Goal: Task Accomplishment & Management: Complete application form

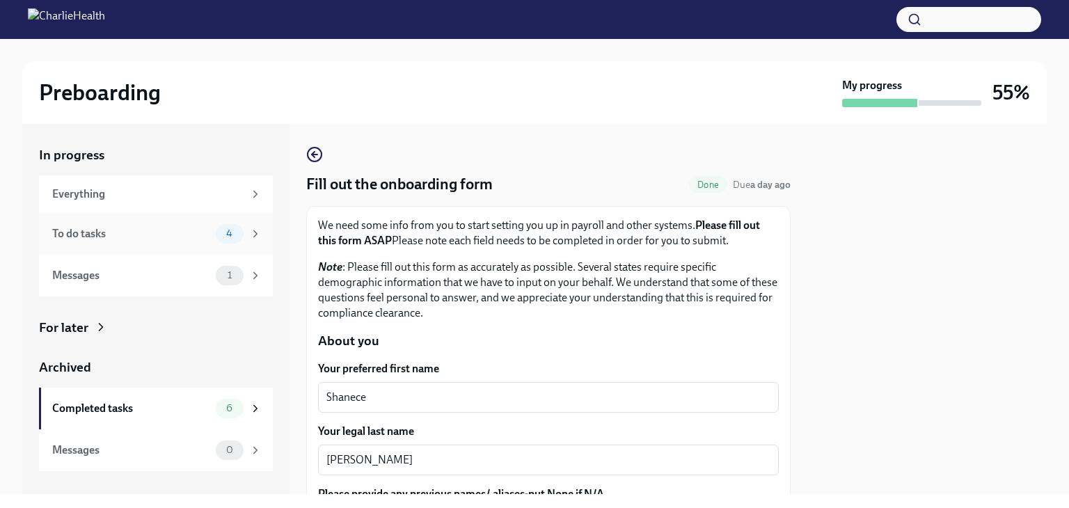
click at [162, 233] on div "To do tasks" at bounding box center [131, 233] width 158 height 15
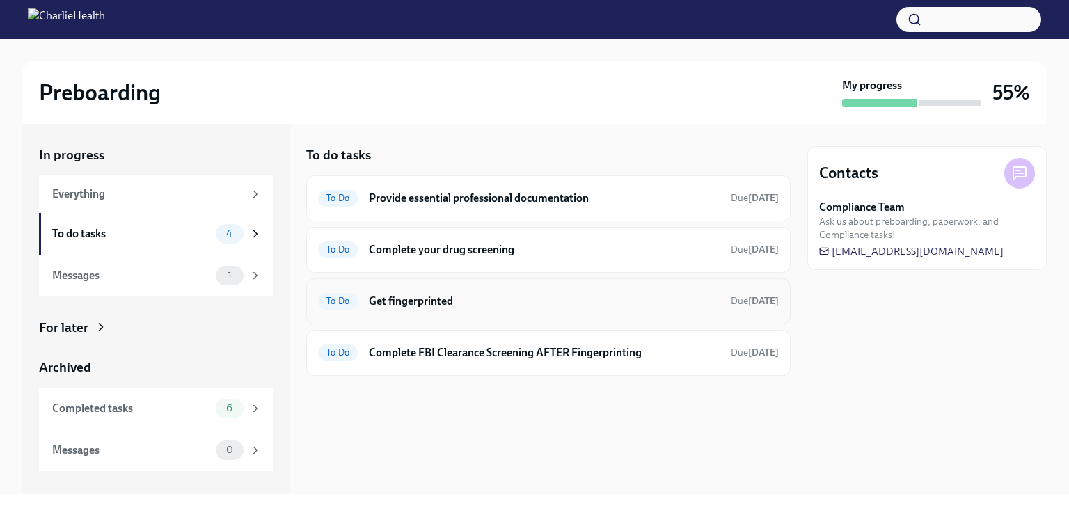
click at [510, 294] on h6 "Get fingerprinted" at bounding box center [544, 301] width 351 height 15
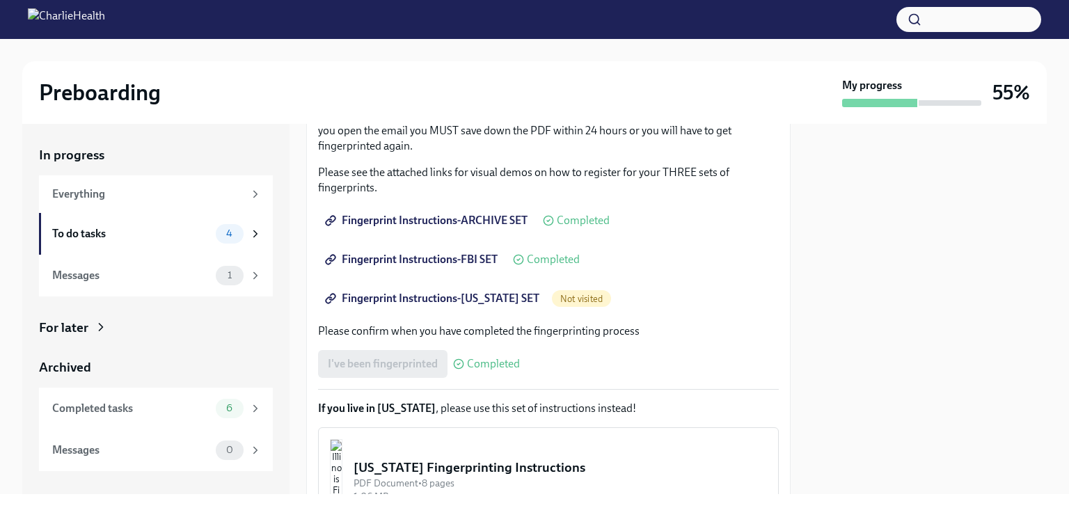
scroll to position [278, 0]
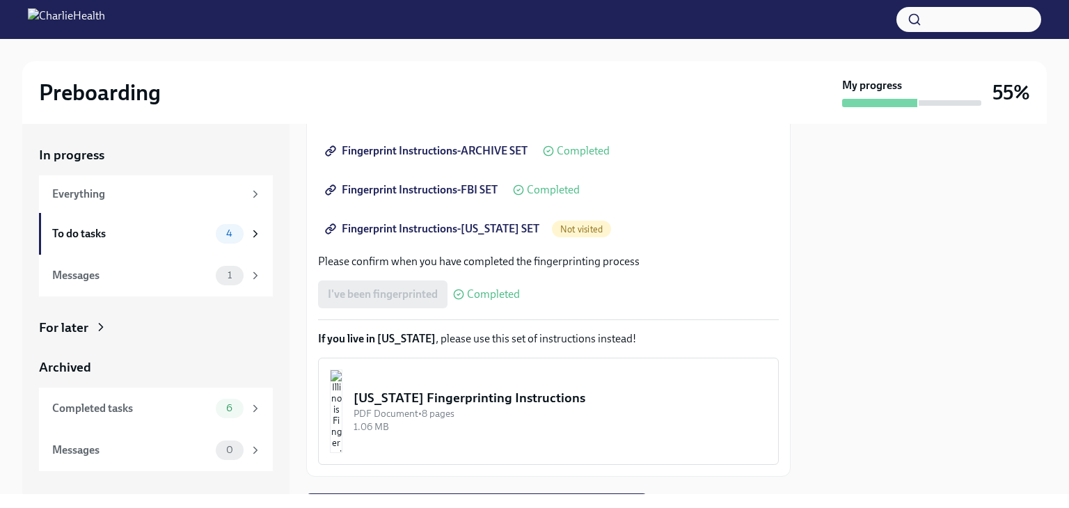
click at [493, 232] on span "Fingerprint Instructions-[US_STATE] SET" at bounding box center [434, 229] width 212 height 14
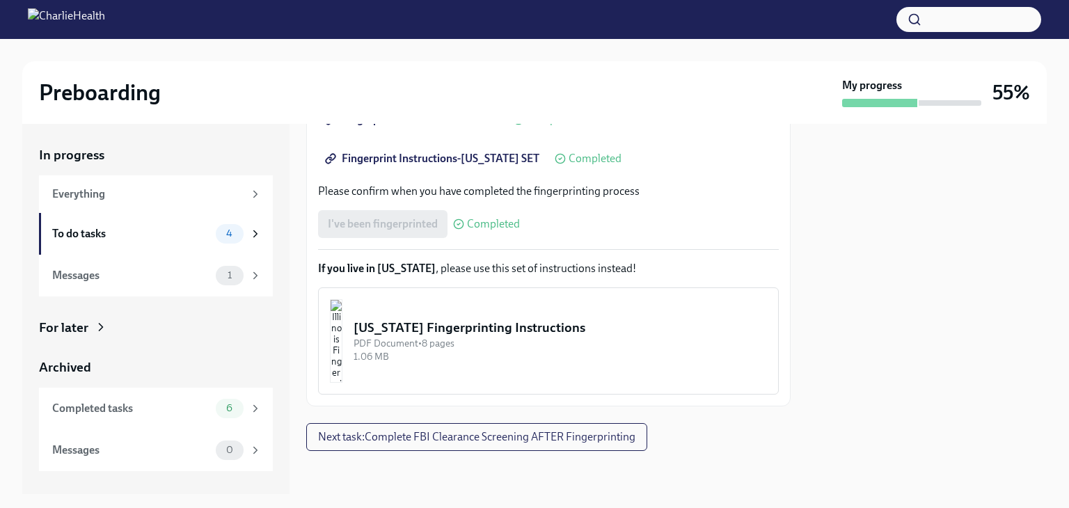
scroll to position [350, 0]
click at [585, 437] on span "Next task : Complete FBI Clearance Screening AFTER Fingerprinting" at bounding box center [476, 437] width 317 height 14
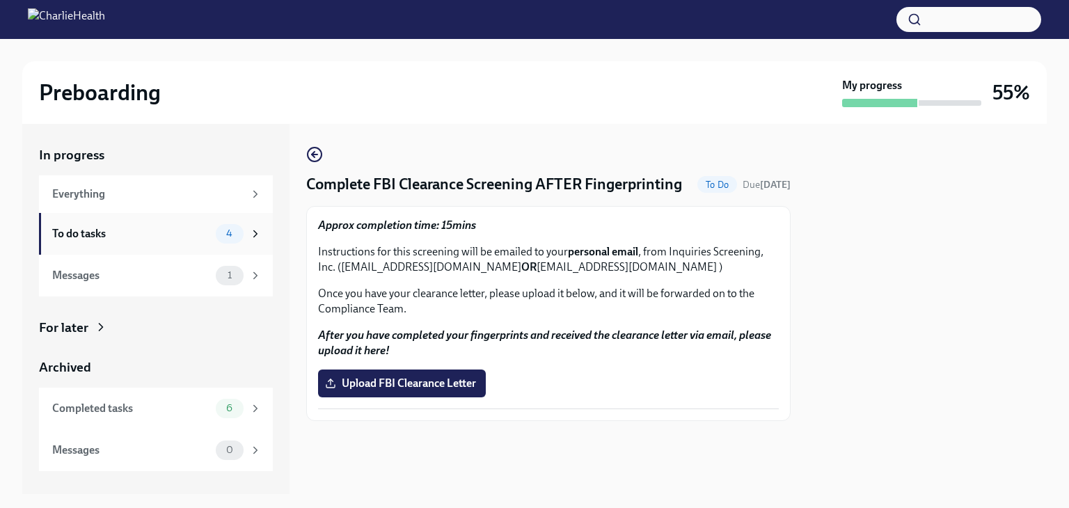
click at [189, 237] on div "To do tasks" at bounding box center [131, 233] width 158 height 15
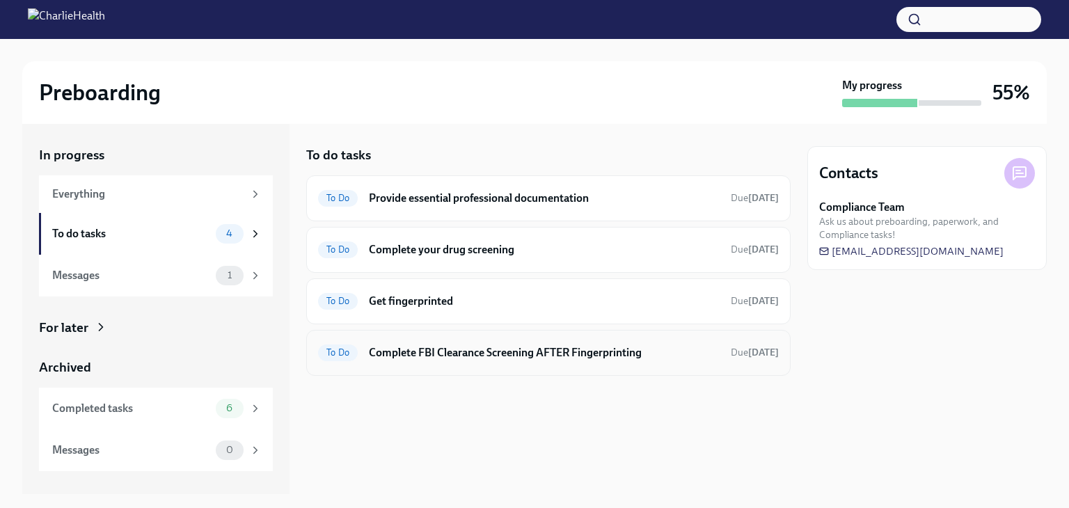
click at [469, 353] on h6 "Complete FBI Clearance Screening AFTER Fingerprinting" at bounding box center [544, 352] width 351 height 15
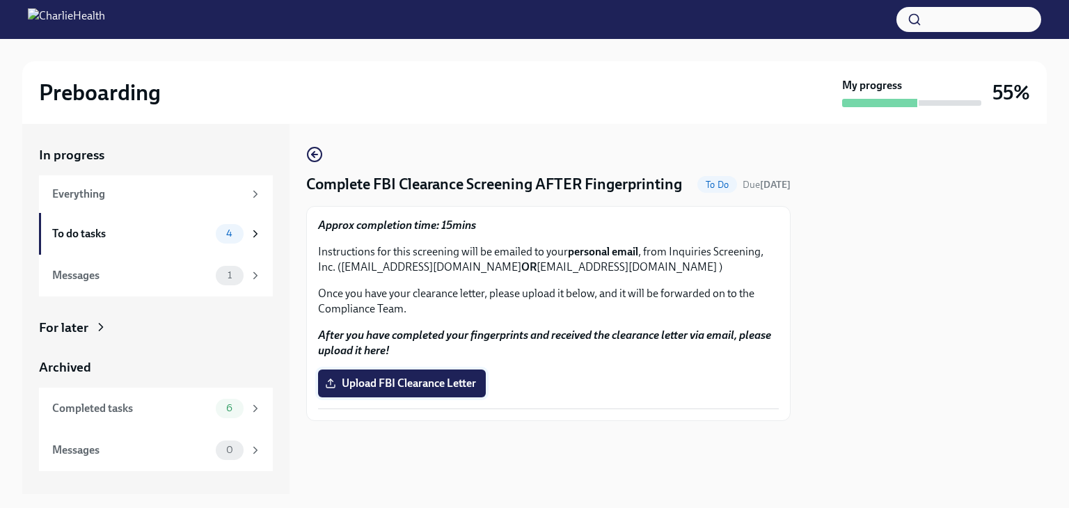
click at [469, 397] on label "Upload FBI Clearance Letter" at bounding box center [402, 384] width 168 height 28
click at [0, 0] on input "Upload FBI Clearance Letter" at bounding box center [0, 0] width 0 height 0
drag, startPoint x: 340, startPoint y: 289, endPoint x: 522, endPoint y: 281, distance: 181.9
click at [526, 275] on p "Instructions for this screening will be emailed to your personal email , from I…" at bounding box center [548, 259] width 461 height 31
copy p "[EMAIL_ADDRESS][DOMAIN_NAME]"
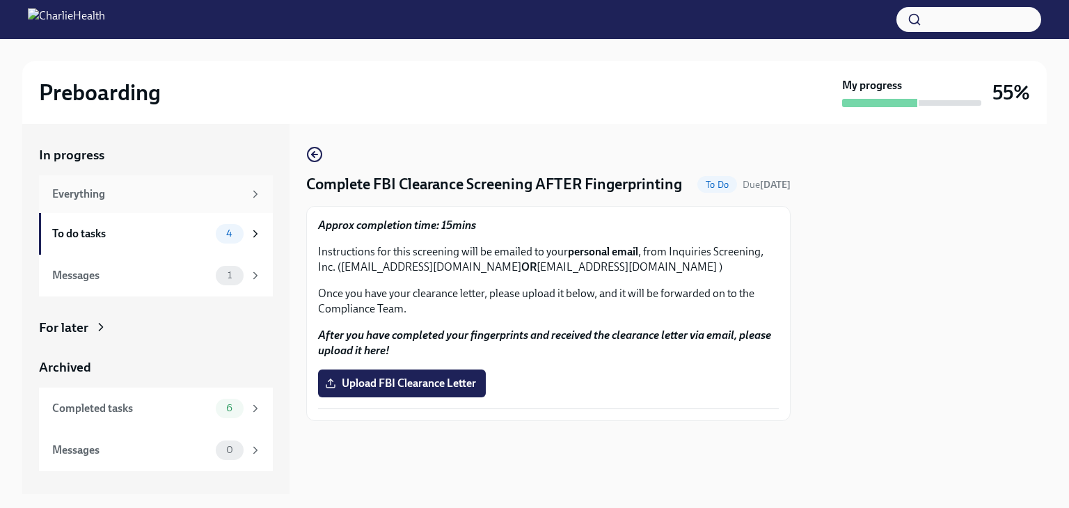
click at [96, 193] on div "Everything" at bounding box center [147, 194] width 191 height 15
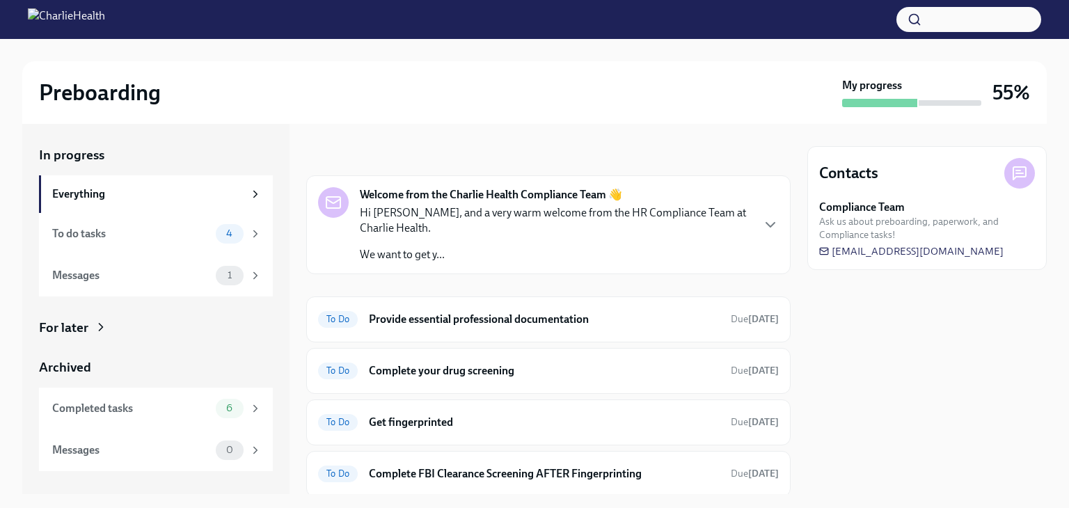
scroll to position [45, 0]
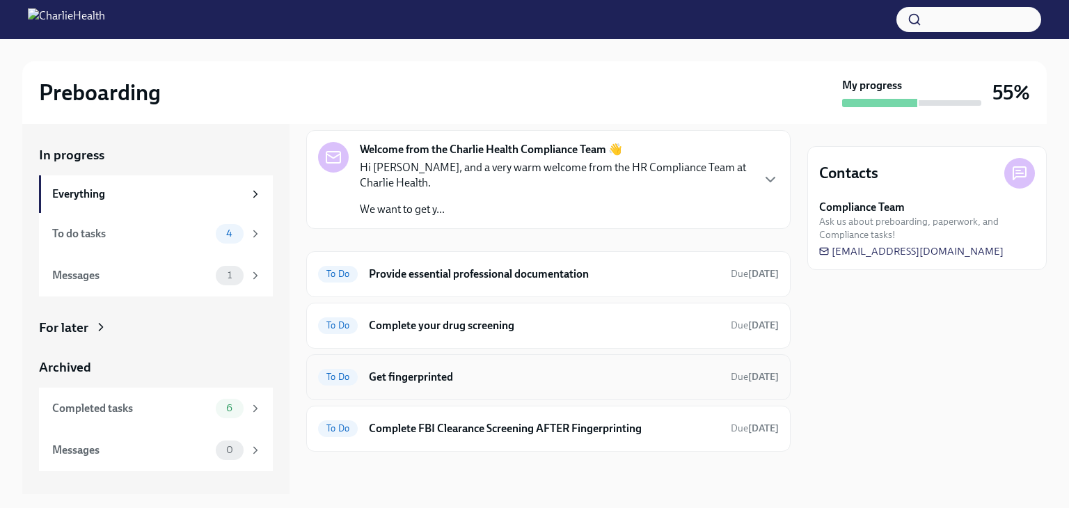
click at [427, 377] on h6 "Get fingerprinted" at bounding box center [544, 377] width 351 height 15
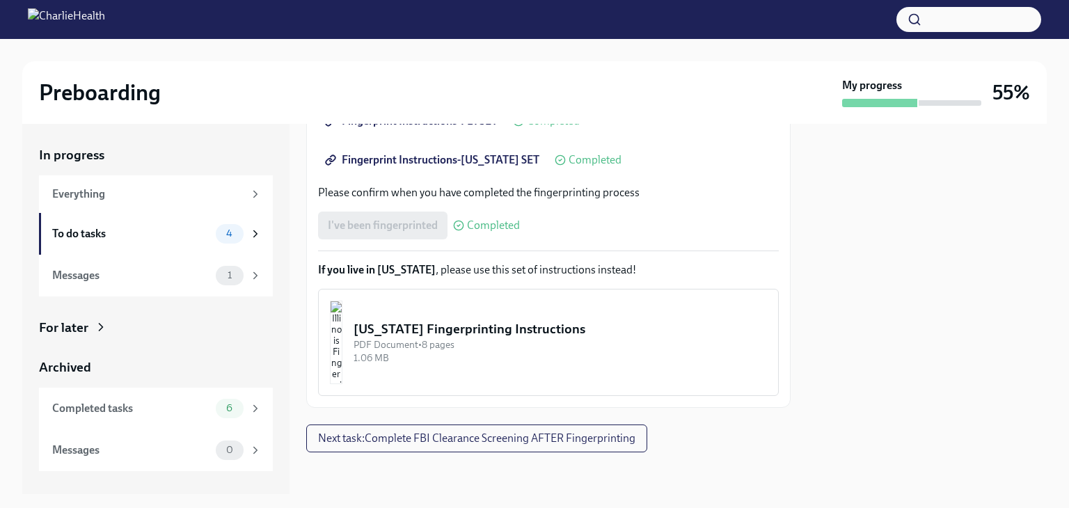
scroll to position [348, 0]
click at [415, 225] on div "I've been fingerprinted Completed" at bounding box center [419, 225] width 202 height 28
click at [113, 234] on div "To do tasks" at bounding box center [131, 233] width 158 height 15
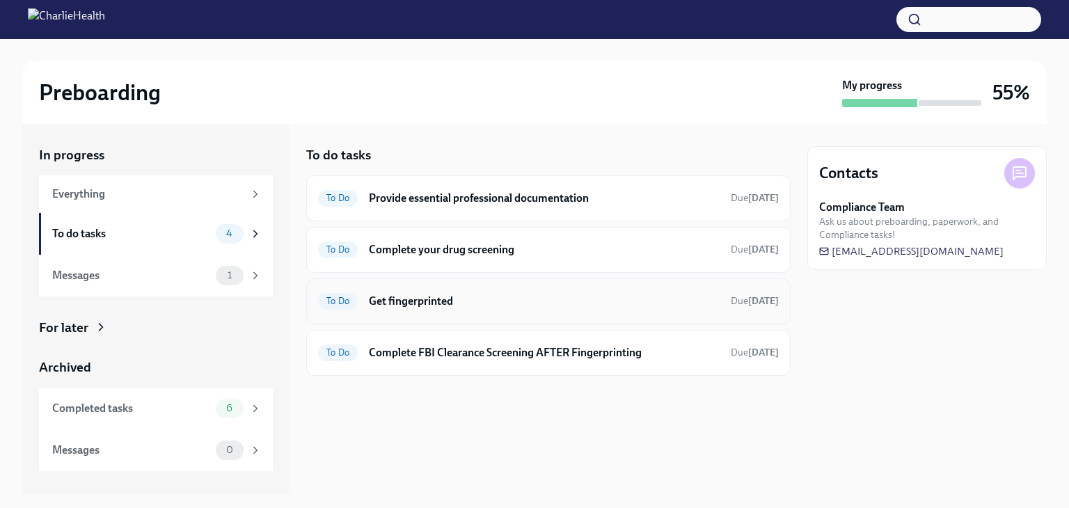
click at [559, 304] on h6 "Get fingerprinted" at bounding box center [544, 301] width 351 height 15
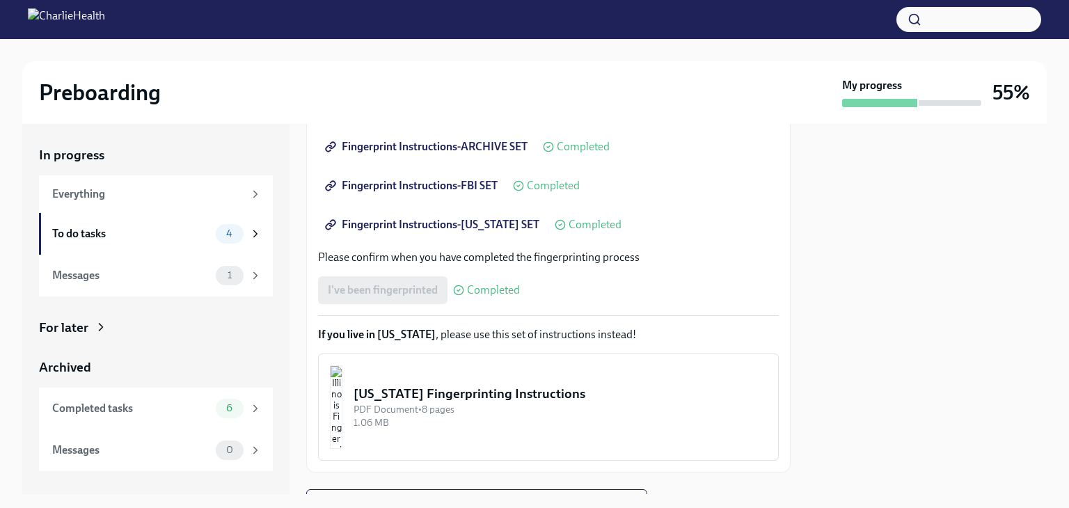
scroll to position [350, 0]
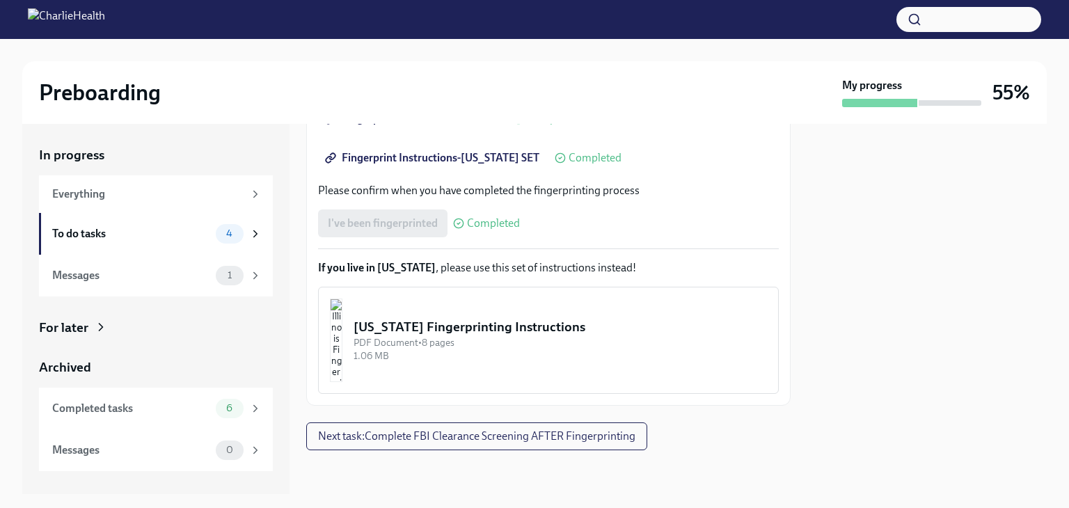
click at [536, 324] on div "[US_STATE] Fingerprinting Instructions" at bounding box center [561, 327] width 414 height 18
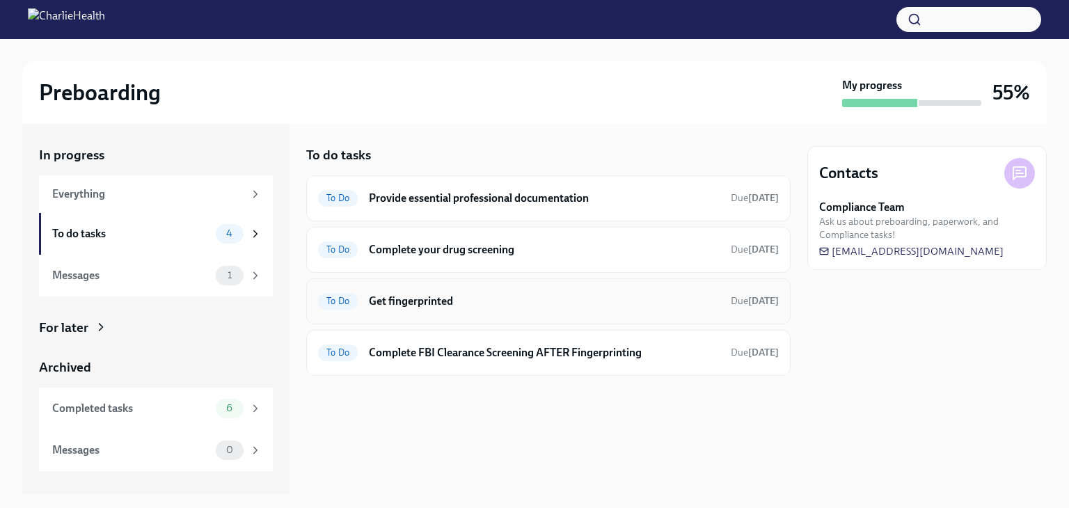
click at [476, 292] on div "To Do Get fingerprinted Due [DATE]" at bounding box center [548, 301] width 461 height 22
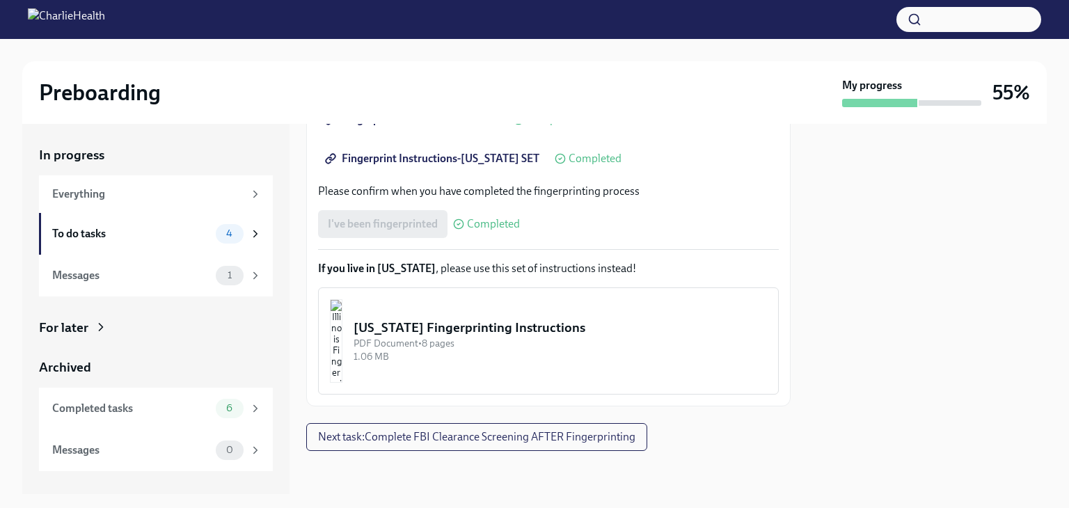
scroll to position [350, 0]
click at [498, 439] on span "Next task : Complete FBI Clearance Screening AFTER Fingerprinting" at bounding box center [476, 437] width 317 height 14
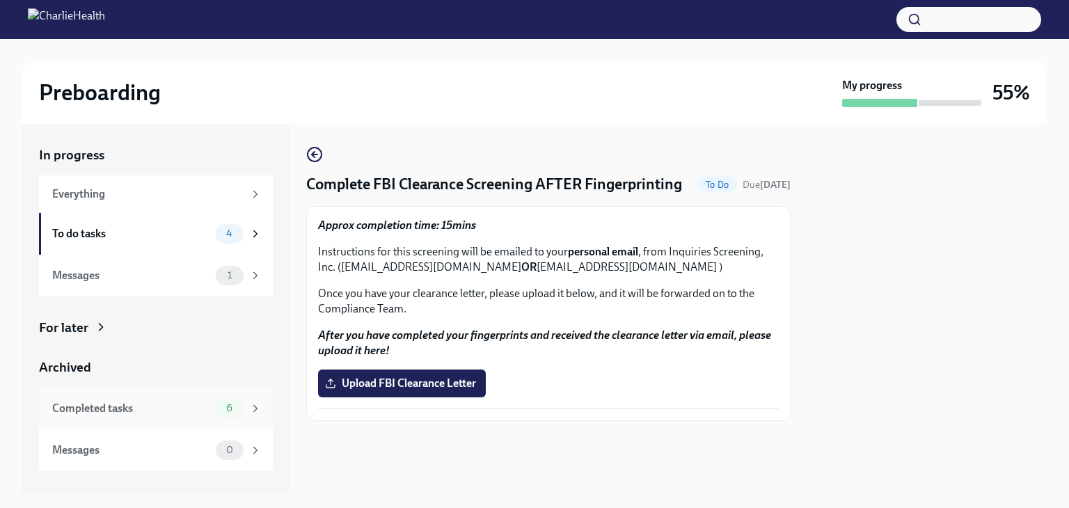
click at [212, 400] on div "Completed tasks 6" at bounding box center [157, 408] width 210 height 19
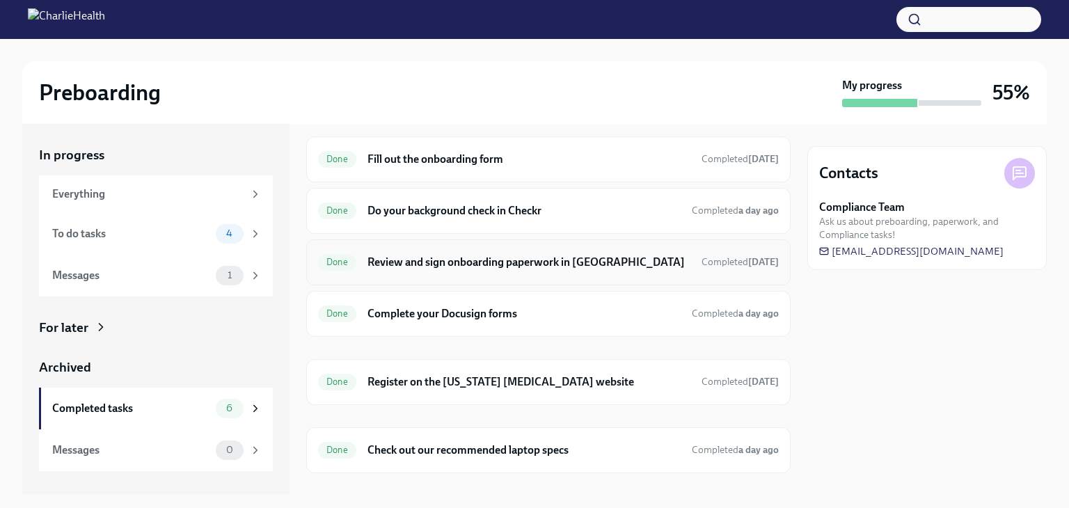
scroll to position [61, 0]
